Goal: Task Accomplishment & Management: Manage account settings

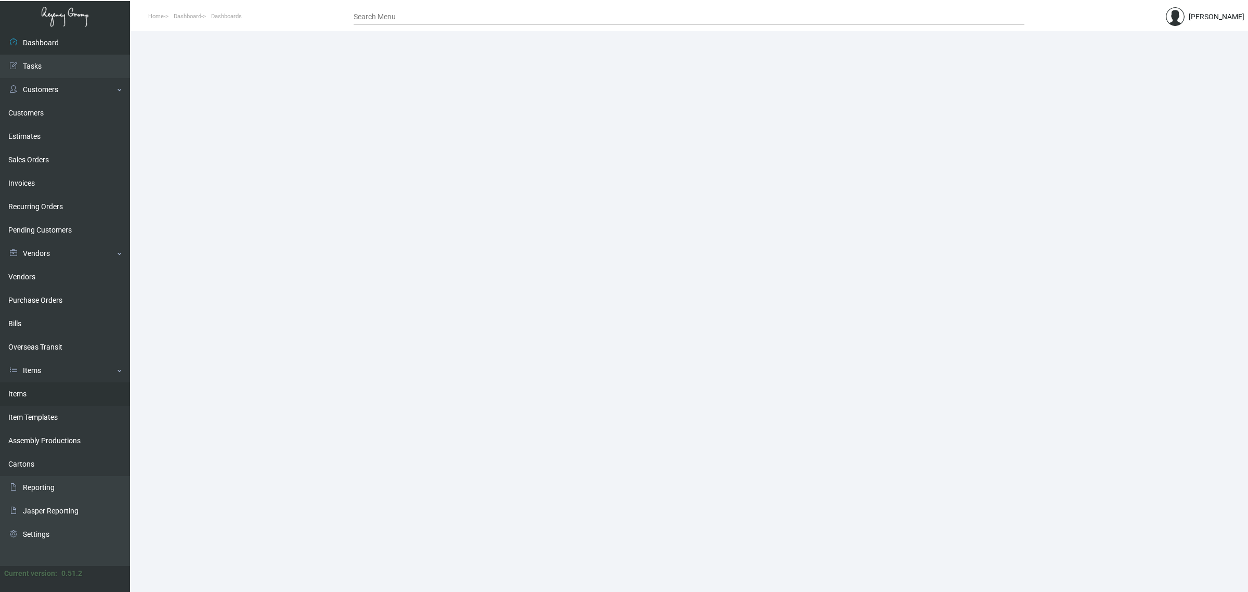
click at [48, 387] on link "Items" at bounding box center [65, 393] width 130 height 23
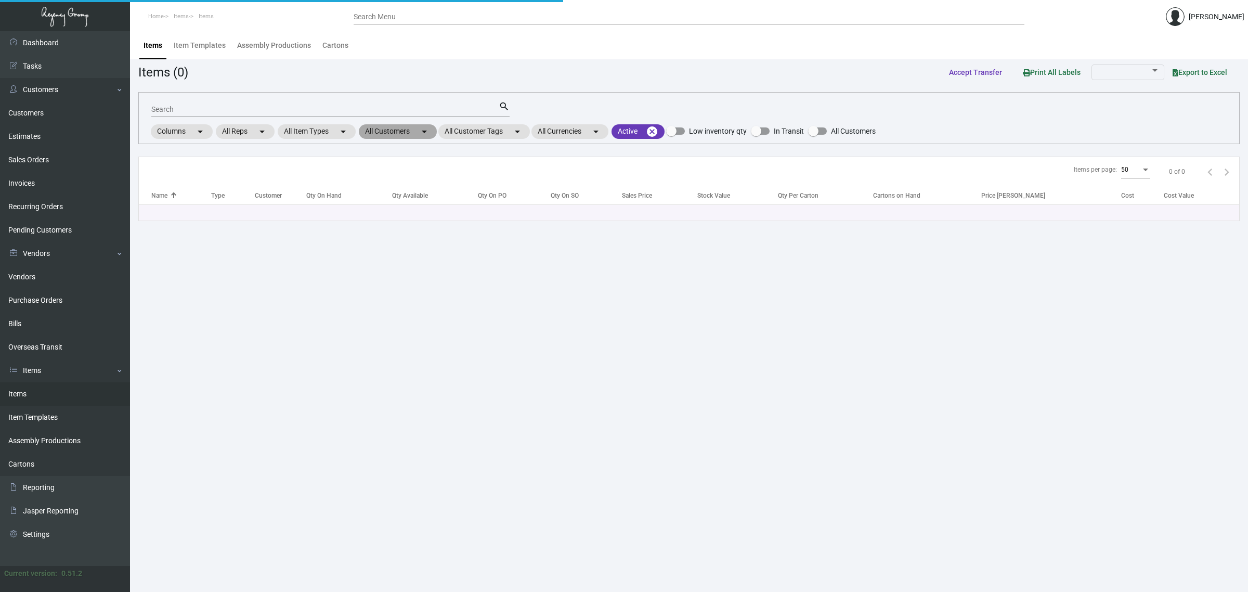
click at [368, 136] on mat-chip "All Customers arrow_drop_down" at bounding box center [398, 131] width 78 height 15
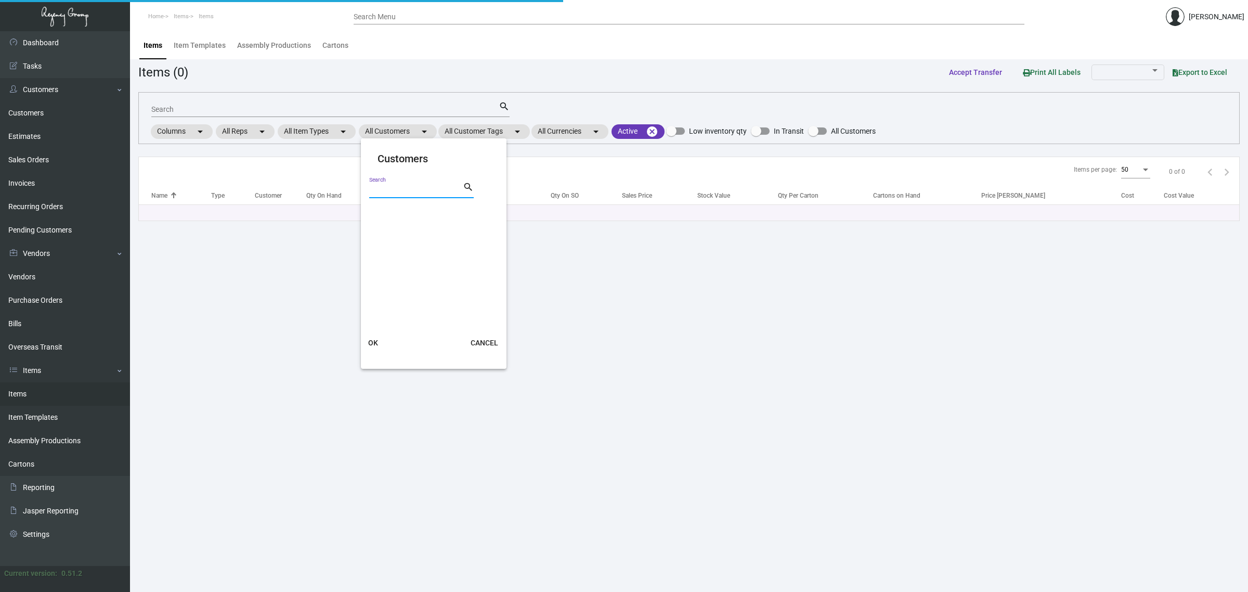
click at [391, 192] on input "Search" at bounding box center [416, 190] width 94 height 8
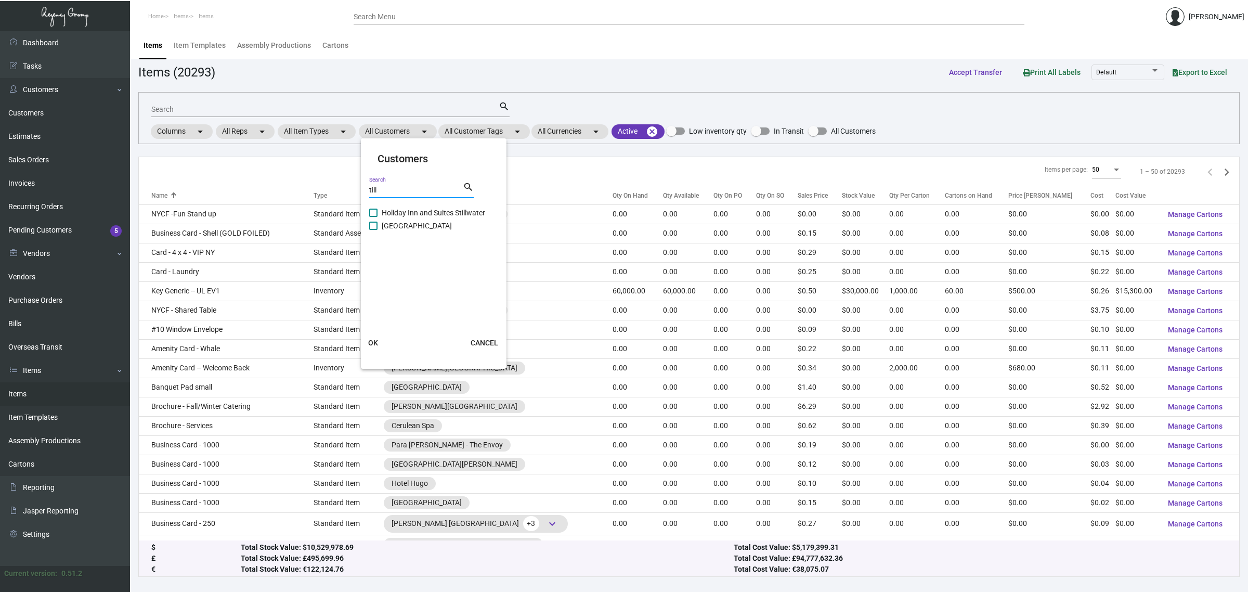
type input "till"
click at [394, 222] on span "[GEOGRAPHIC_DATA]" at bounding box center [417, 225] width 70 height 12
click at [373, 230] on input "[GEOGRAPHIC_DATA]" at bounding box center [373, 230] width 1 height 1
checkbox input "true"
click at [371, 345] on span "OK" at bounding box center [373, 343] width 10 height 8
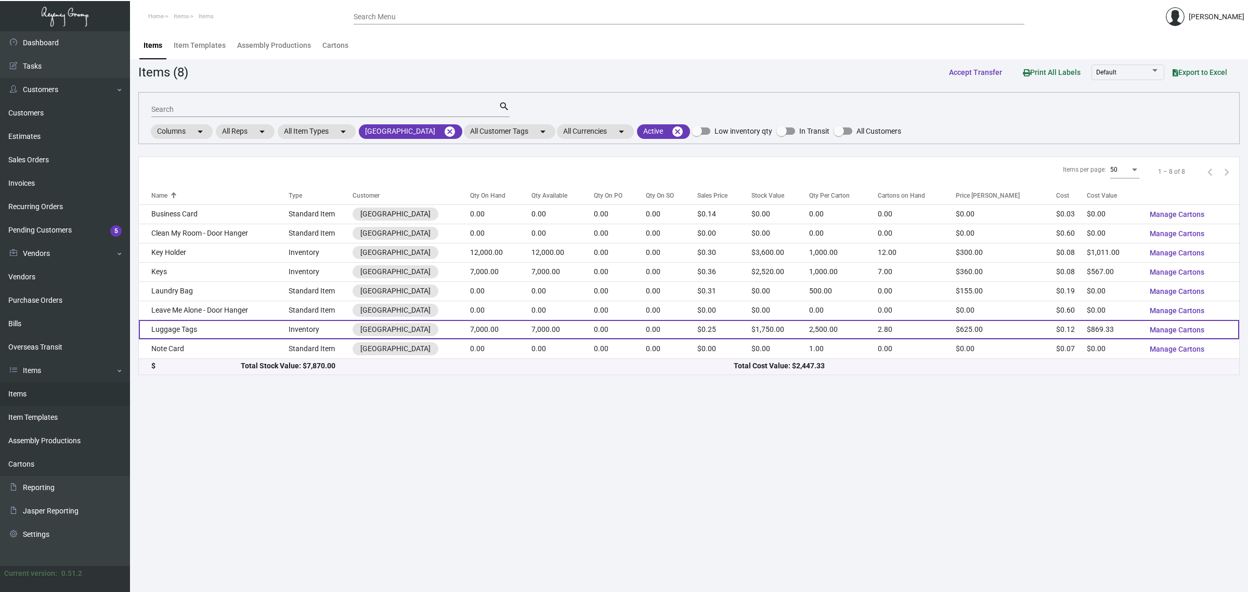
click at [539, 332] on td "7,000.00" at bounding box center [562, 329] width 62 height 19
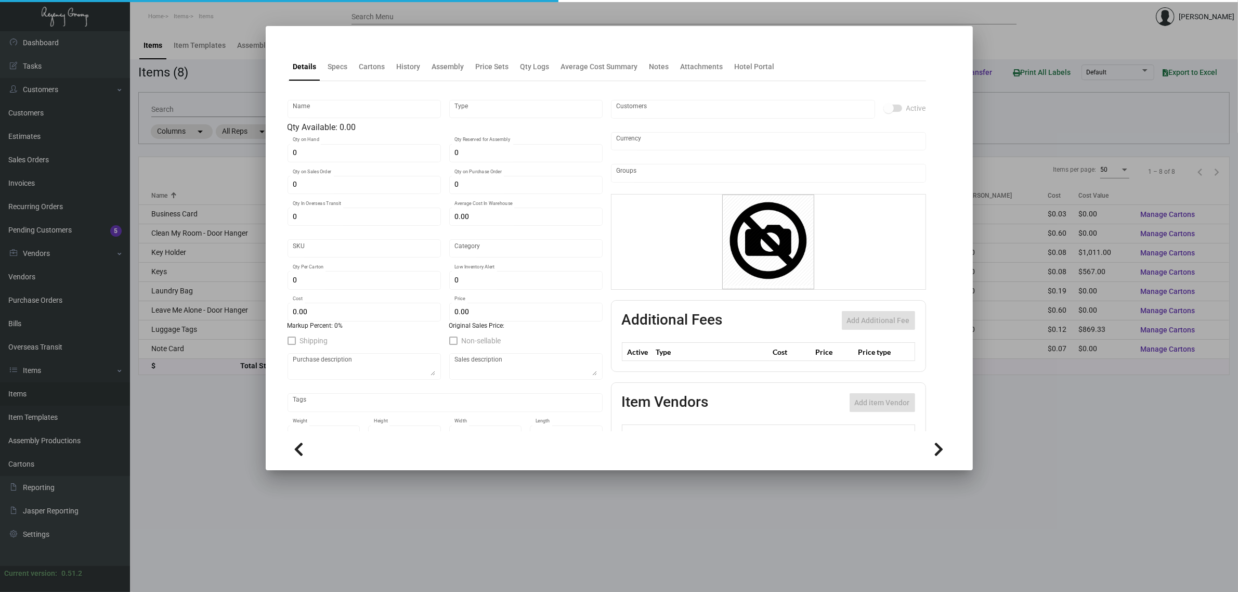
type input "Luggage Tags"
type input "Inventory"
type input "7,000"
type input "$ 0.00"
type input "3170"
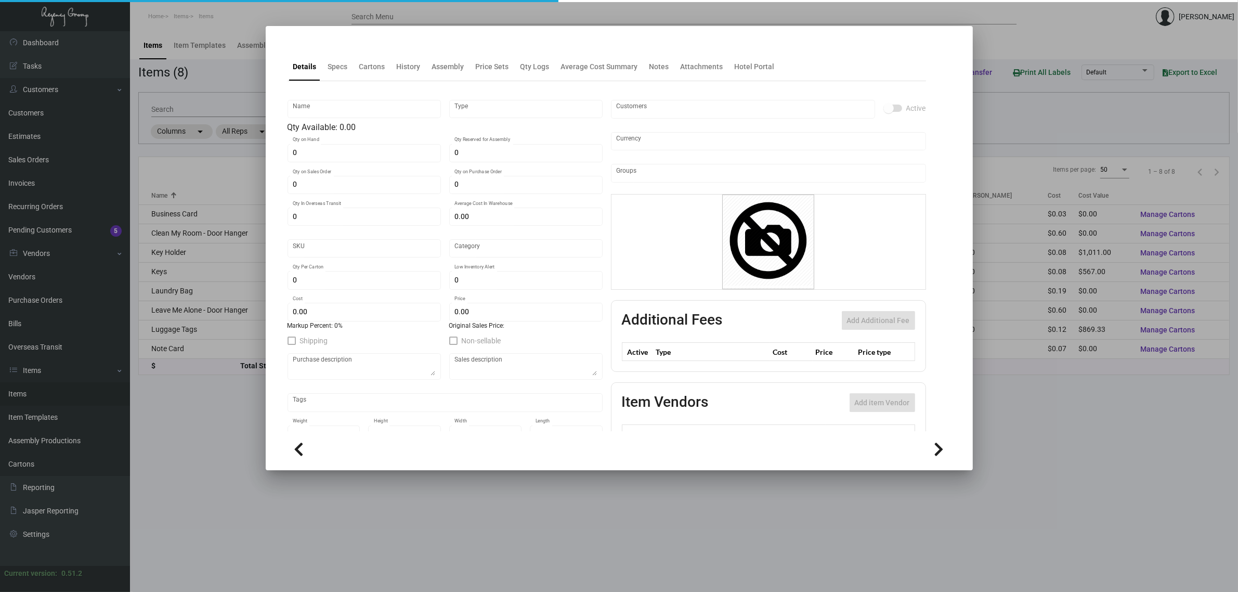
type input "Standard"
type input "2,500"
type input "$ 0.12419"
type input "$ 0.25"
type textarea "Luggage Tags: Label ply: Size 2.5x5.5, #60 [PERSON_NAME] litho, base ply size 2…"
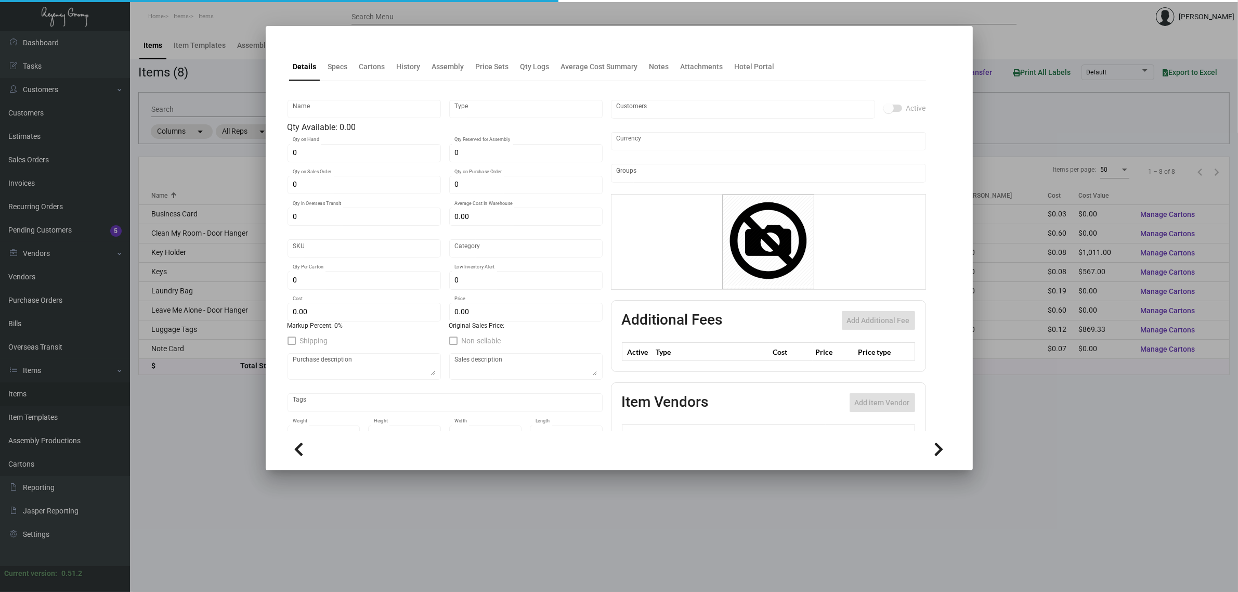
type textarea "Luggage Tags: Label ply: Size 2.5x5.5, #60 [PERSON_NAME] litho, base ply size 2…"
checkbox input "true"
type input "United States Dollar $"
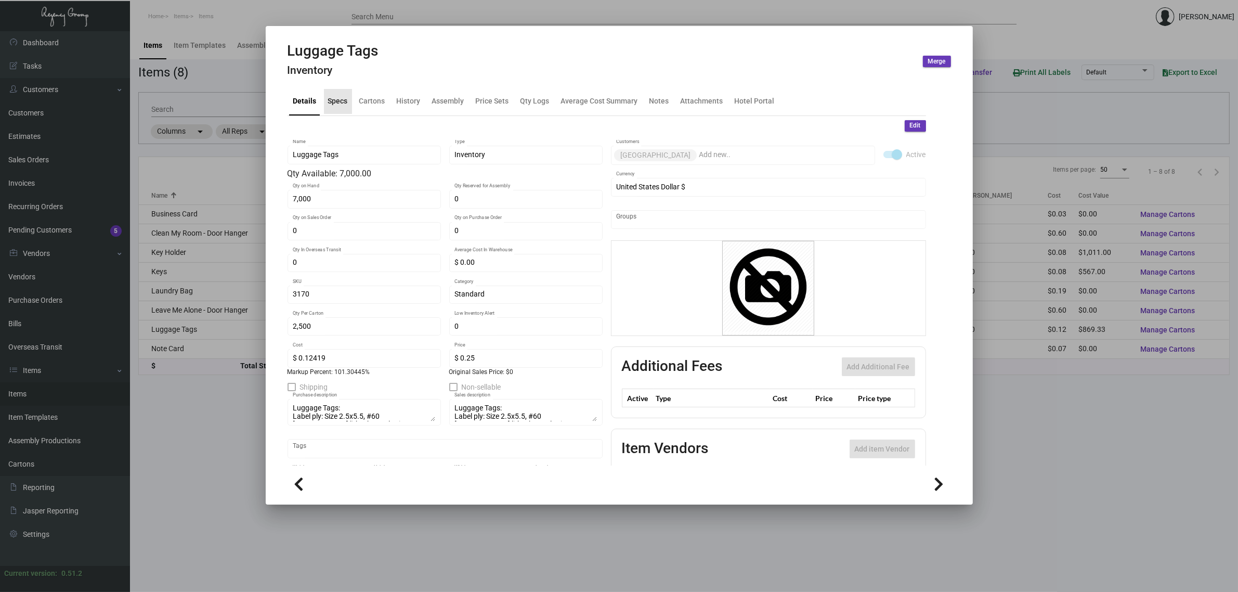
click at [341, 97] on div "Specs" at bounding box center [338, 101] width 20 height 11
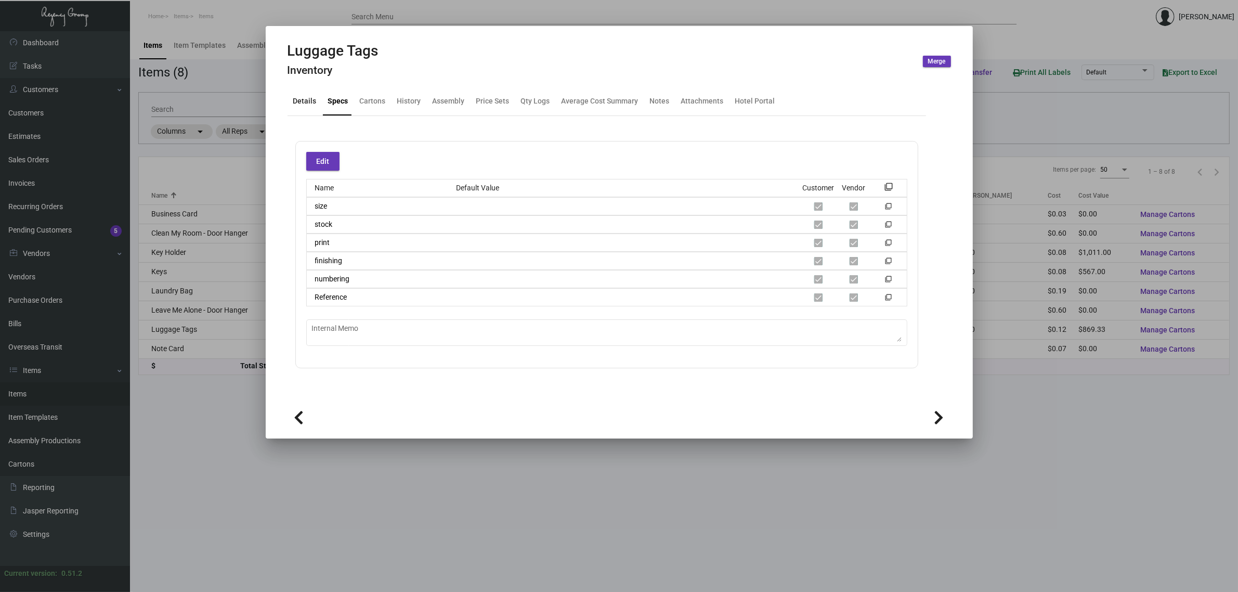
click at [302, 104] on div "Details" at bounding box center [304, 101] width 23 height 11
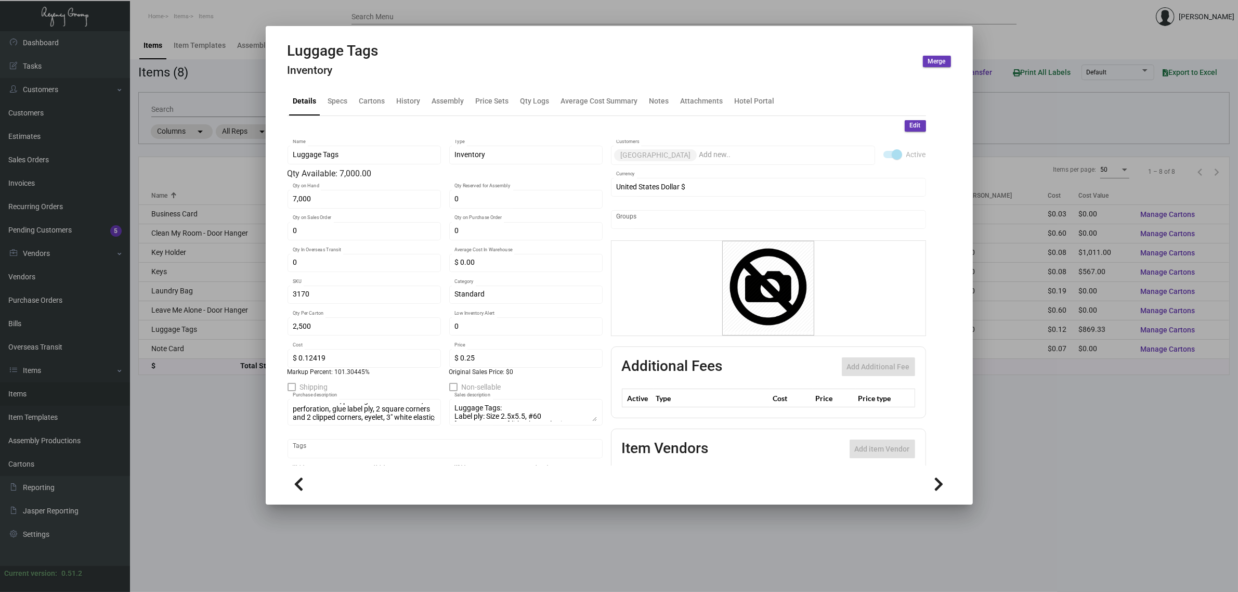
scroll to position [49, 0]
